Goal: Task Accomplishment & Management: Manage account settings

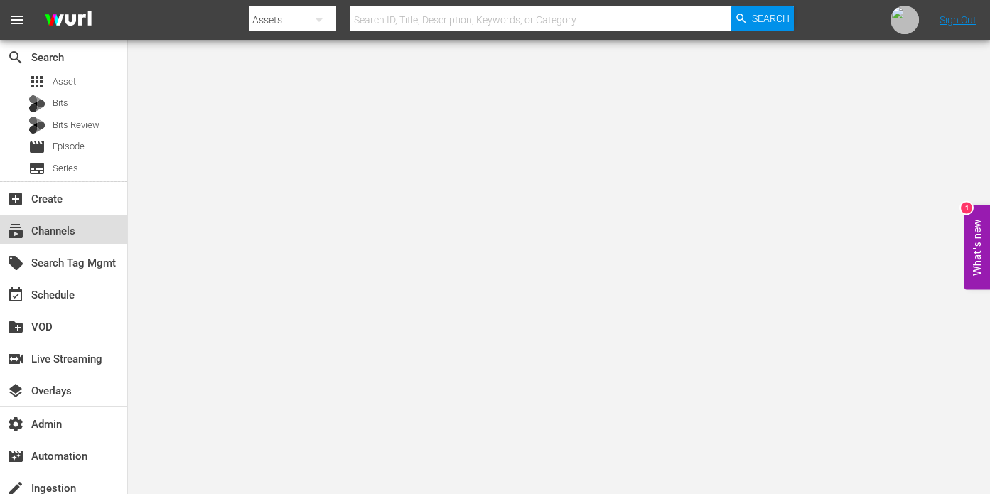
click at [85, 230] on div "subscriptions Channels" at bounding box center [63, 229] width 127 height 28
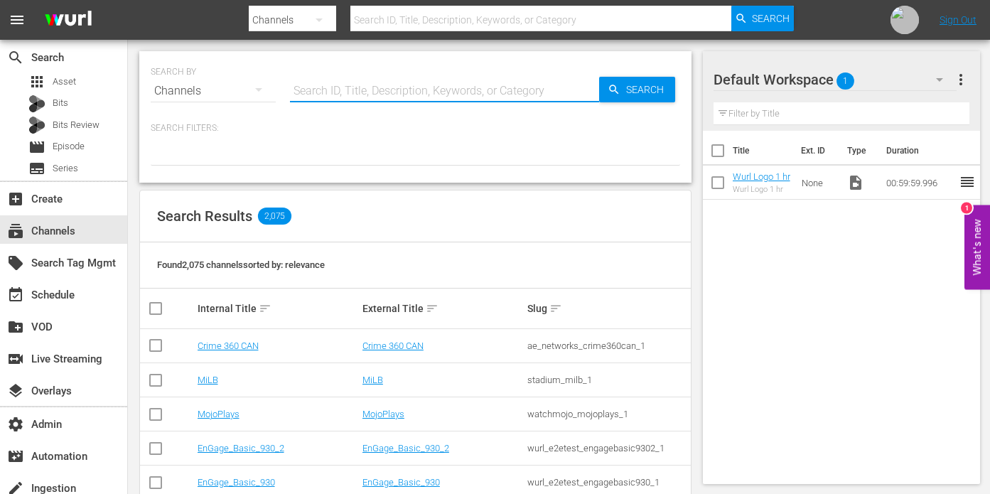
click at [350, 80] on input "text" at bounding box center [444, 91] width 309 height 34
type input "danger"
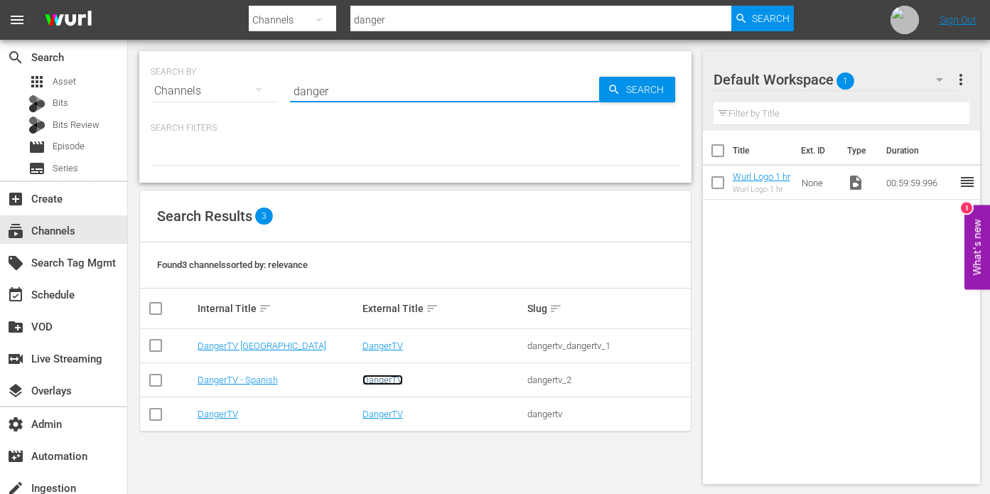
click at [380, 381] on link "DangerTV" at bounding box center [383, 380] width 41 height 11
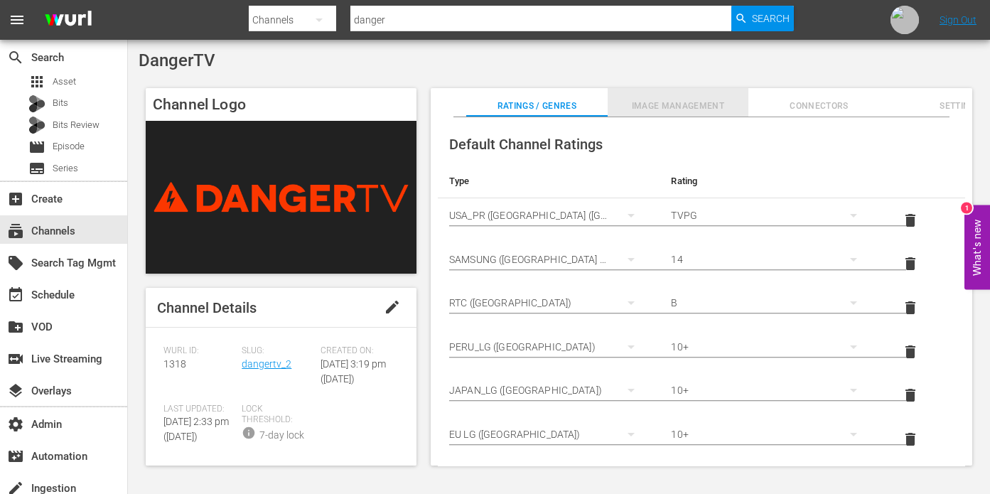
click at [692, 104] on span "Image Management" at bounding box center [678, 106] width 141 height 15
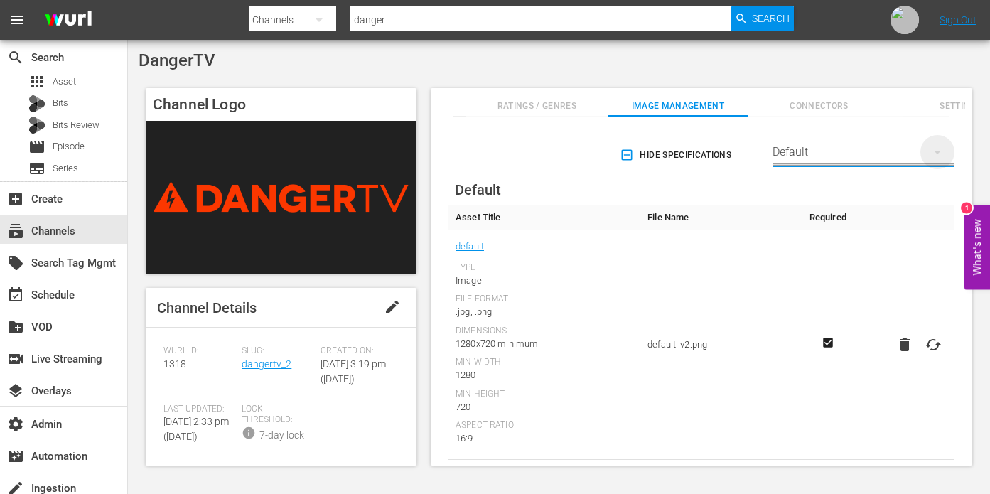
click at [938, 154] on icon "button" at bounding box center [937, 152] width 17 height 17
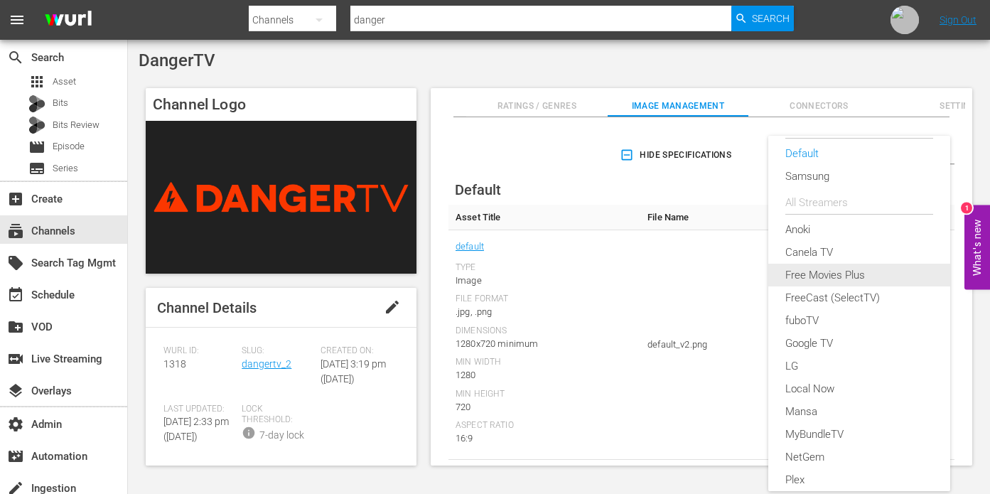
scroll to position [38, 0]
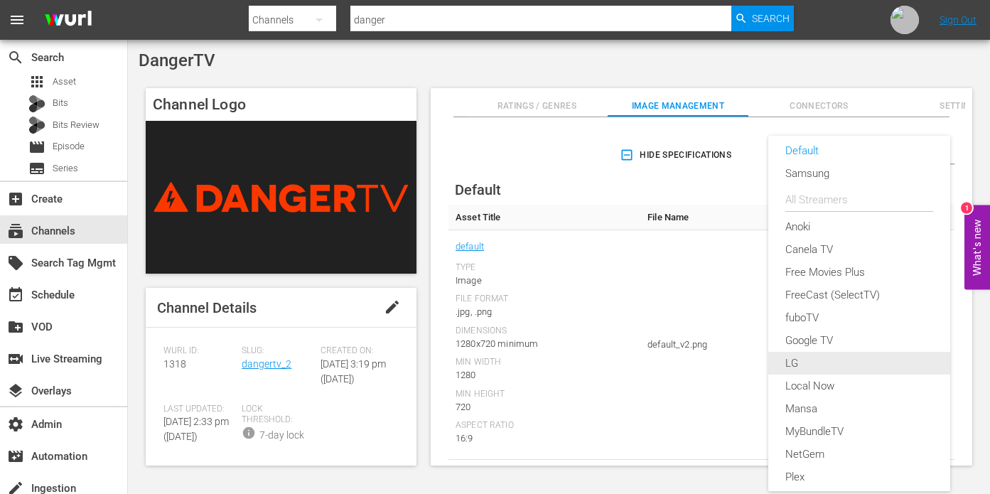
click at [829, 370] on div "LG" at bounding box center [860, 363] width 148 height 23
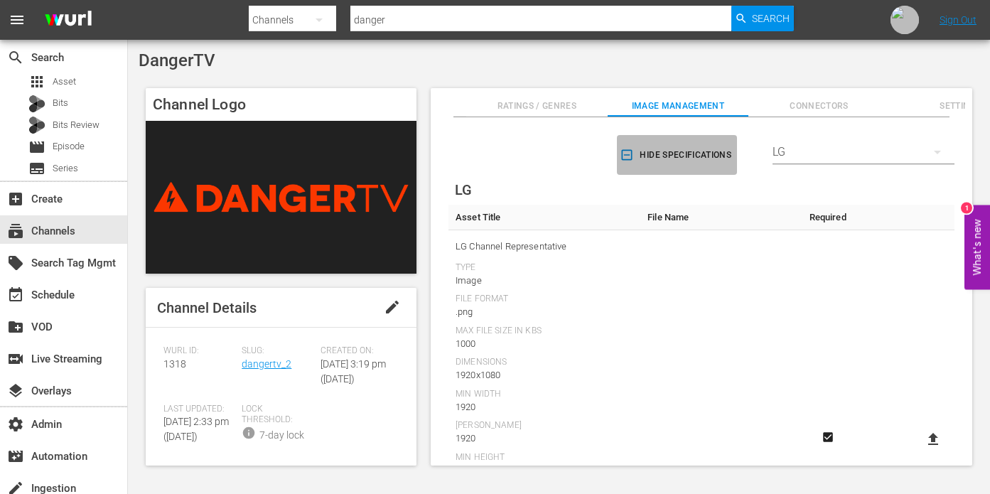
click at [662, 153] on span "Hide Specifications" at bounding box center [677, 155] width 109 height 15
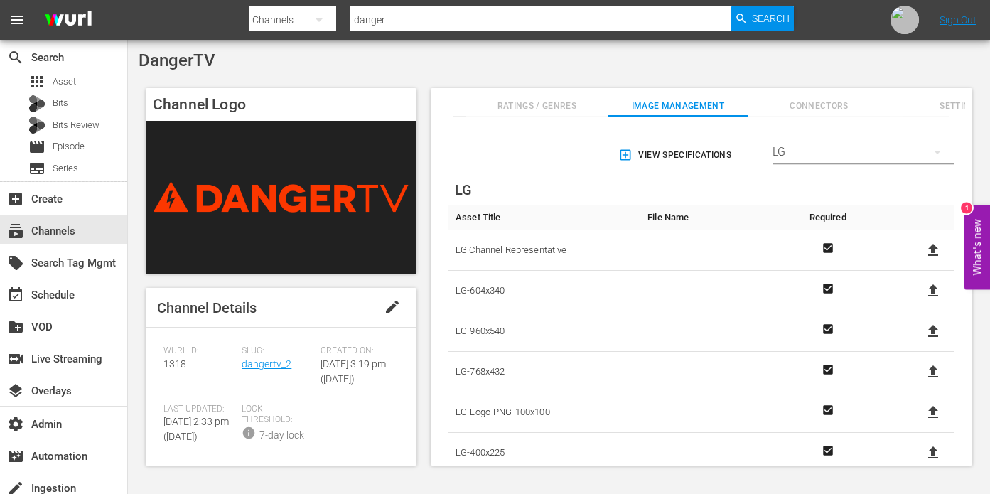
scroll to position [25, 0]
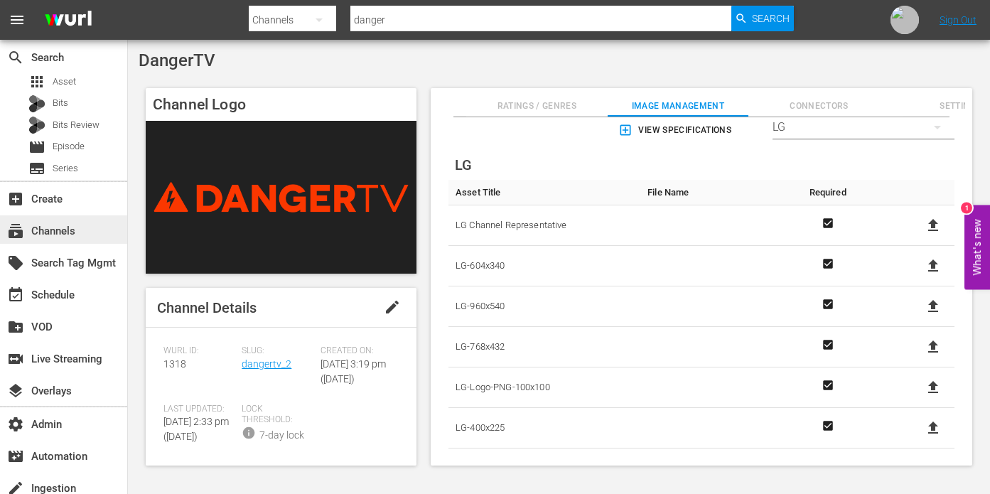
click at [85, 236] on div "subscriptions Channels" at bounding box center [63, 229] width 127 height 28
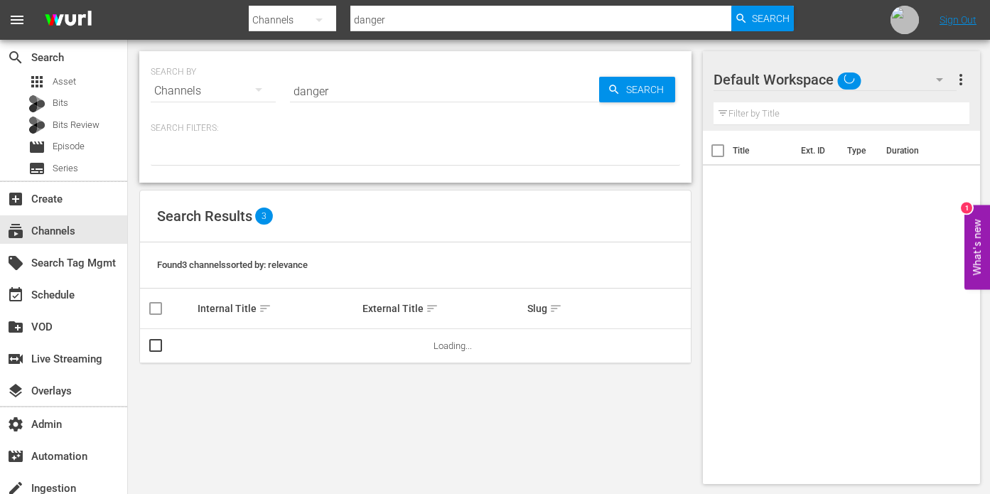
click at [369, 82] on input "danger" at bounding box center [444, 91] width 309 height 34
click at [369, 83] on input "danger" at bounding box center [444, 91] width 309 height 34
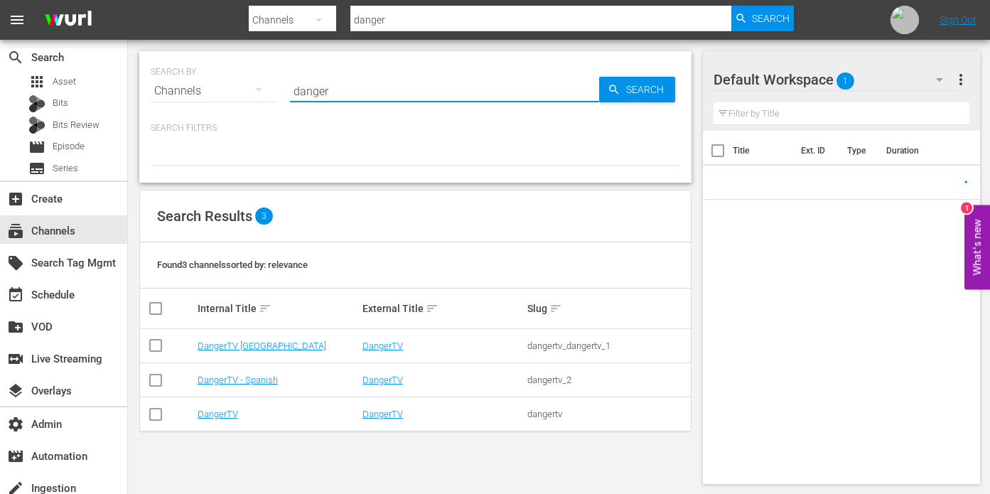
paste input "sysdata_s_p_a_fifa_9"
type input "sysdata_s_p_a_fifa_9"
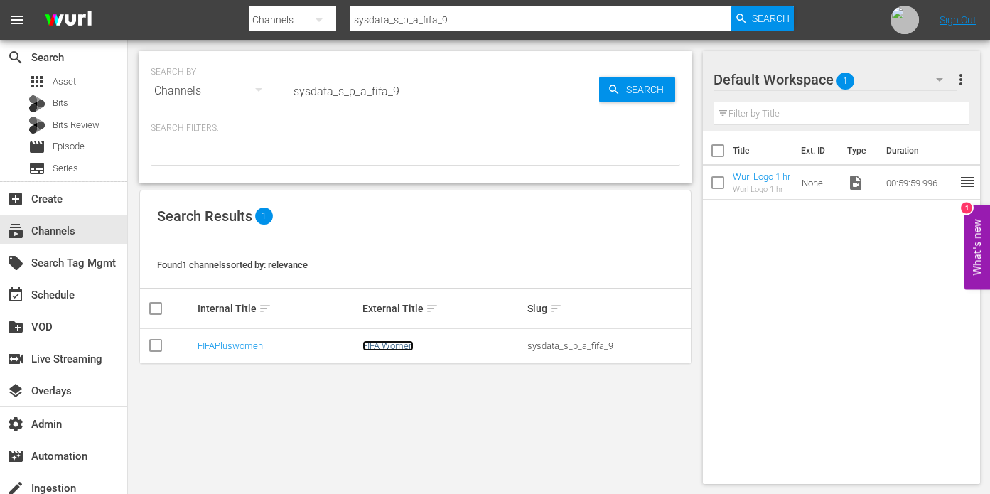
click at [392, 345] on link "FIFA Women" at bounding box center [388, 346] width 51 height 11
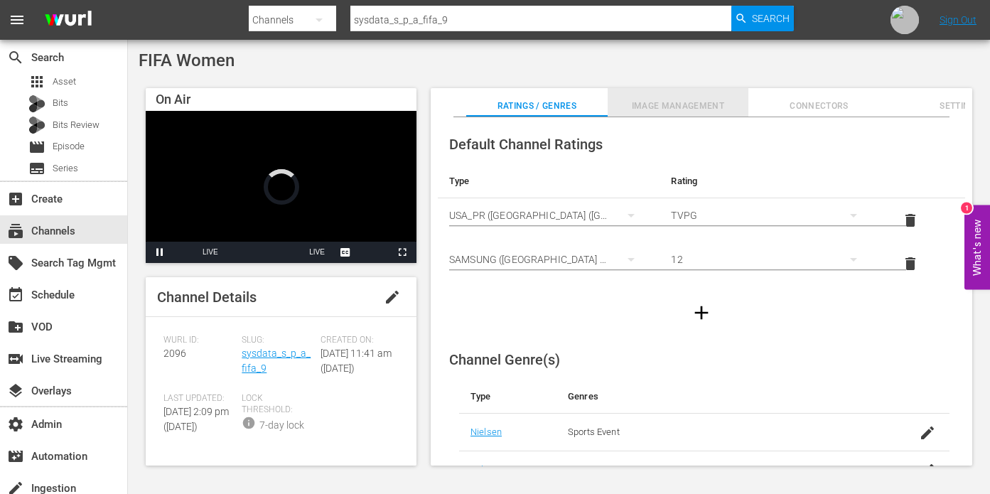
click at [689, 104] on span "Image Management" at bounding box center [678, 106] width 141 height 15
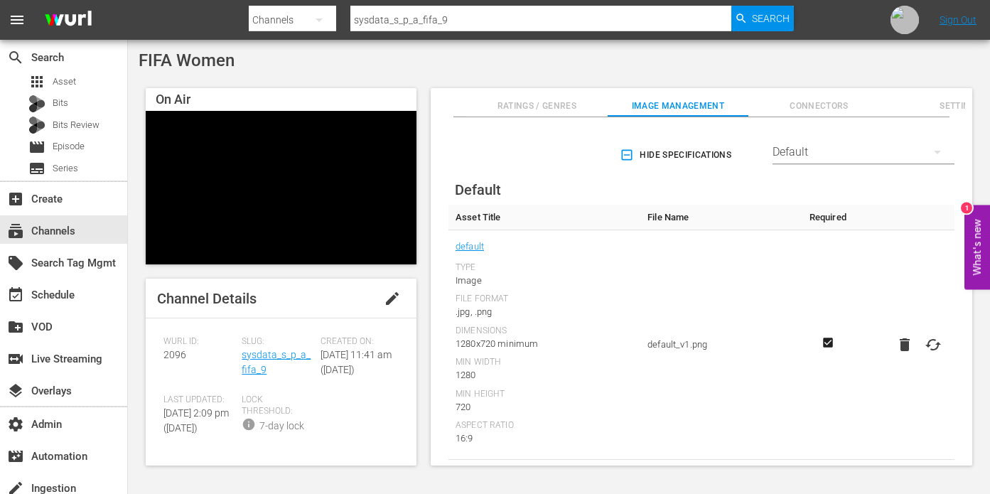
click at [873, 159] on div "Default" at bounding box center [864, 152] width 182 height 40
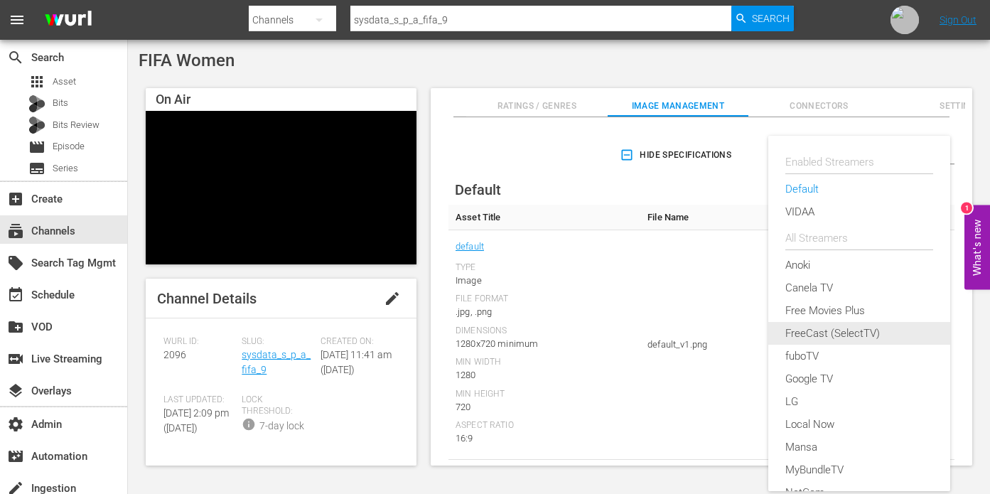
scroll to position [41, 0]
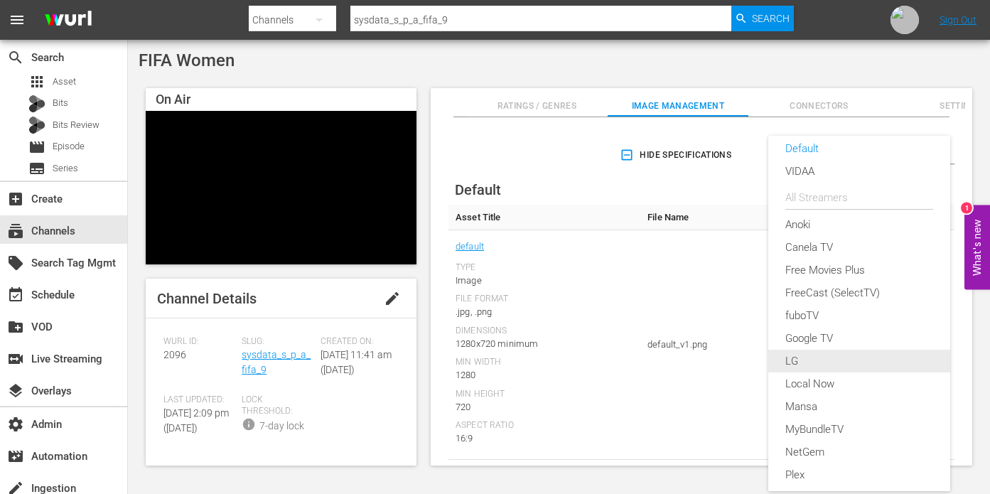
click at [805, 355] on div "LG" at bounding box center [860, 361] width 148 height 23
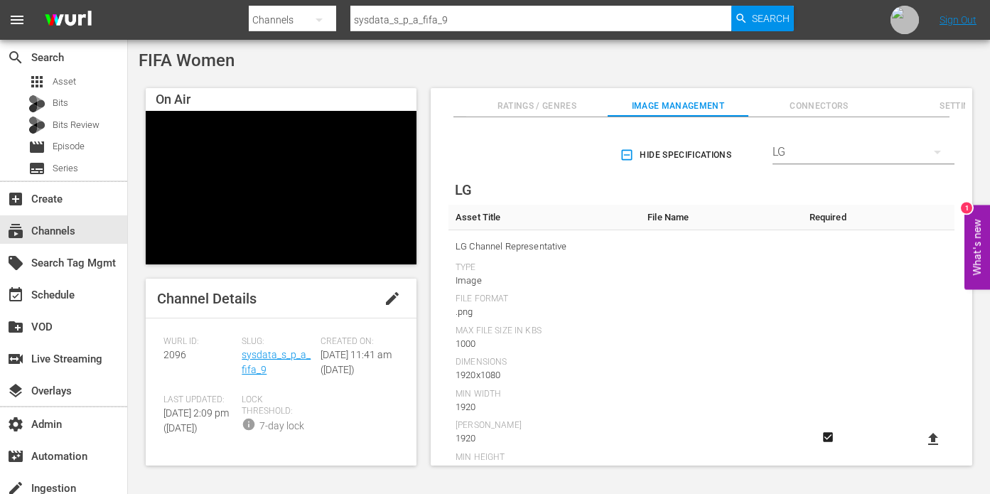
click at [624, 154] on icon "button" at bounding box center [627, 155] width 14 height 14
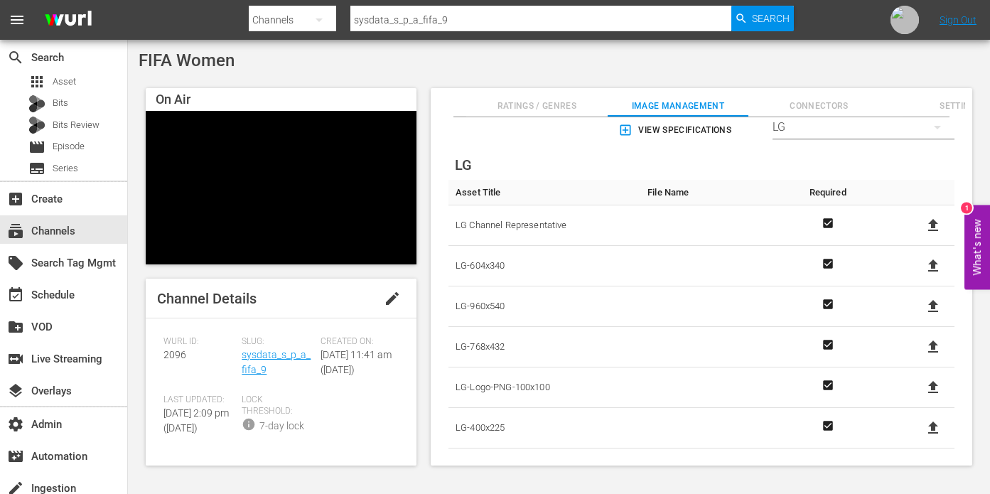
scroll to position [0, 0]
